Goal: Find specific page/section: Find specific page/section

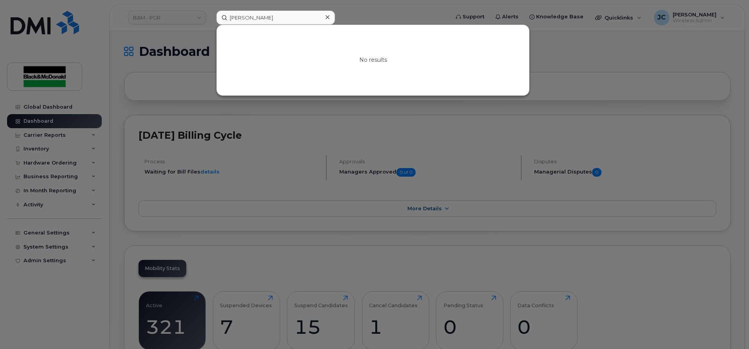
drag, startPoint x: 268, startPoint y: 17, endPoint x: 133, endPoint y: 25, distance: 135.2
click at [210, 21] on div "ron mckibbon No results" at bounding box center [330, 18] width 240 height 14
drag, startPoint x: 267, startPoint y: 18, endPoint x: 181, endPoint y: 18, distance: 86.4
click at [210, 18] on div "mckibbon No results" at bounding box center [330, 18] width 240 height 14
type input "m"
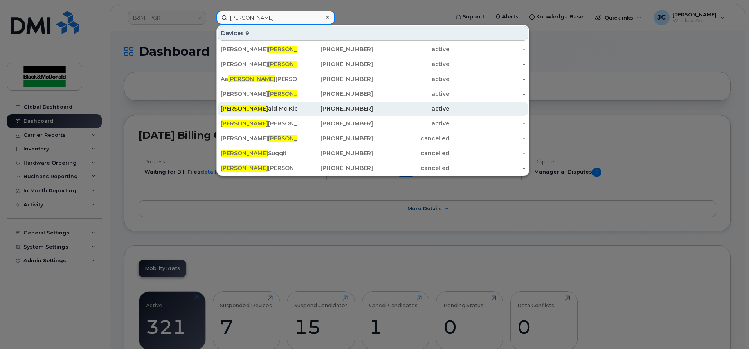
type input "ron"
click at [329, 110] on div "289-356-0705" at bounding box center [335, 109] width 76 height 8
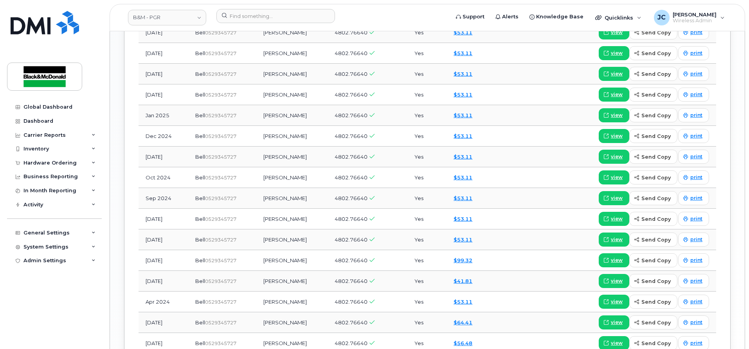
scroll to position [743, 0]
